Goal: Find specific page/section: Find specific page/section

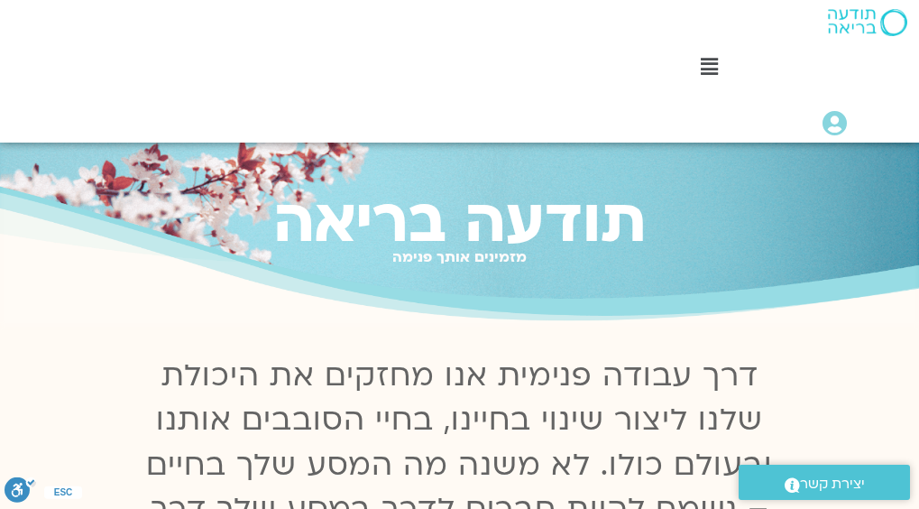
click at [738, 118] on link "לוח שידורים יומי" at bounding box center [715, 138] width 389 height 41
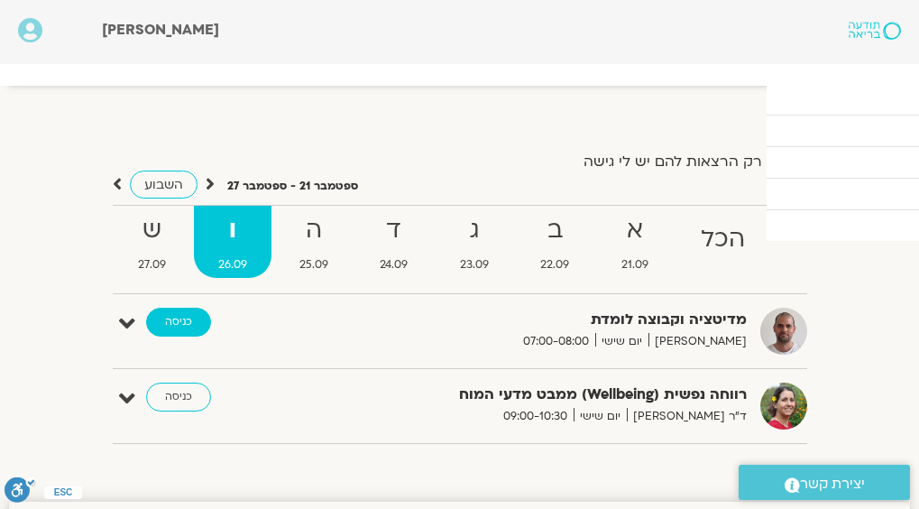
click at [167, 328] on link "כניסה" at bounding box center [178, 322] width 65 height 29
